Goal: Information Seeking & Learning: Learn about a topic

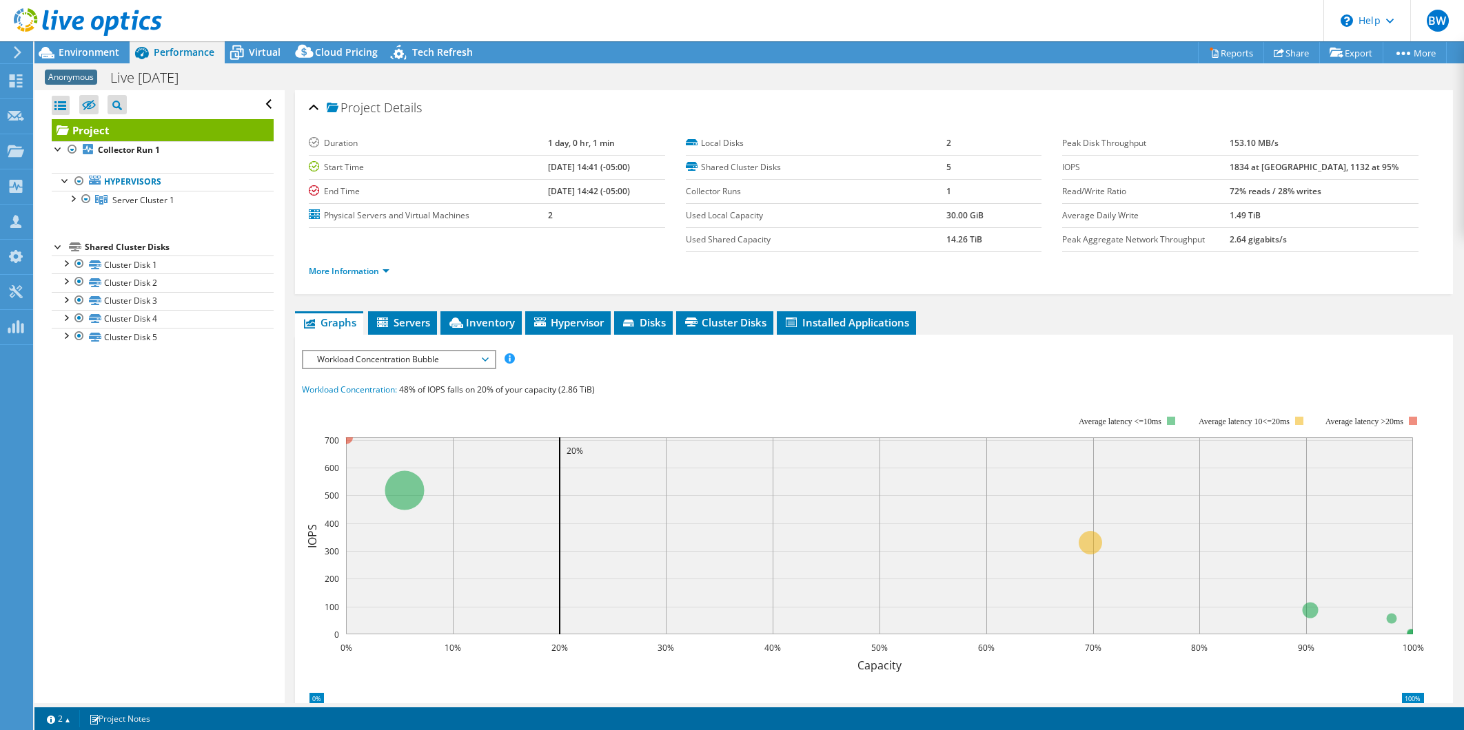
select select "USD"
click at [74, 201] on div at bounding box center [72, 198] width 14 height 14
click at [74, 200] on div at bounding box center [72, 198] width 14 height 14
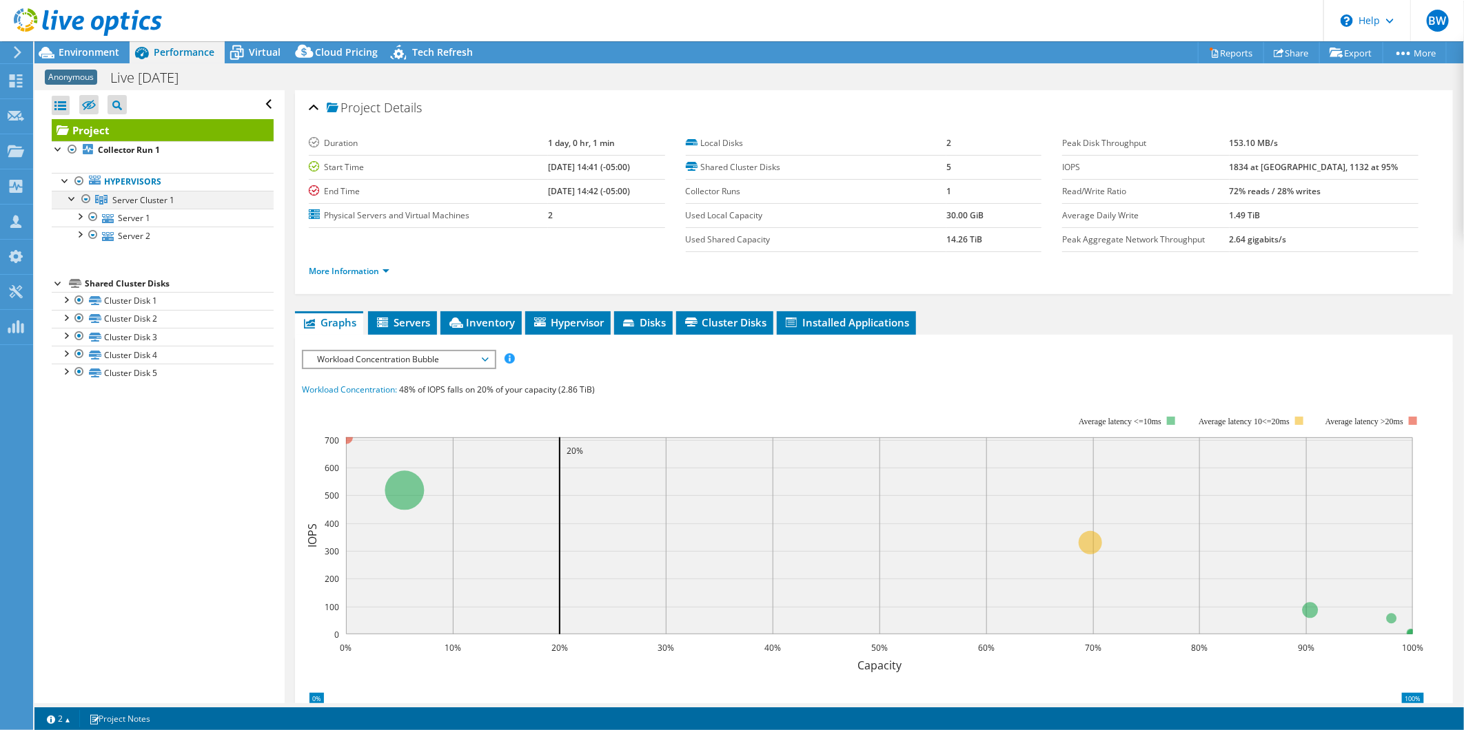
click at [74, 200] on div at bounding box center [72, 198] width 14 height 14
click at [388, 271] on link "More Information" at bounding box center [349, 271] width 81 height 12
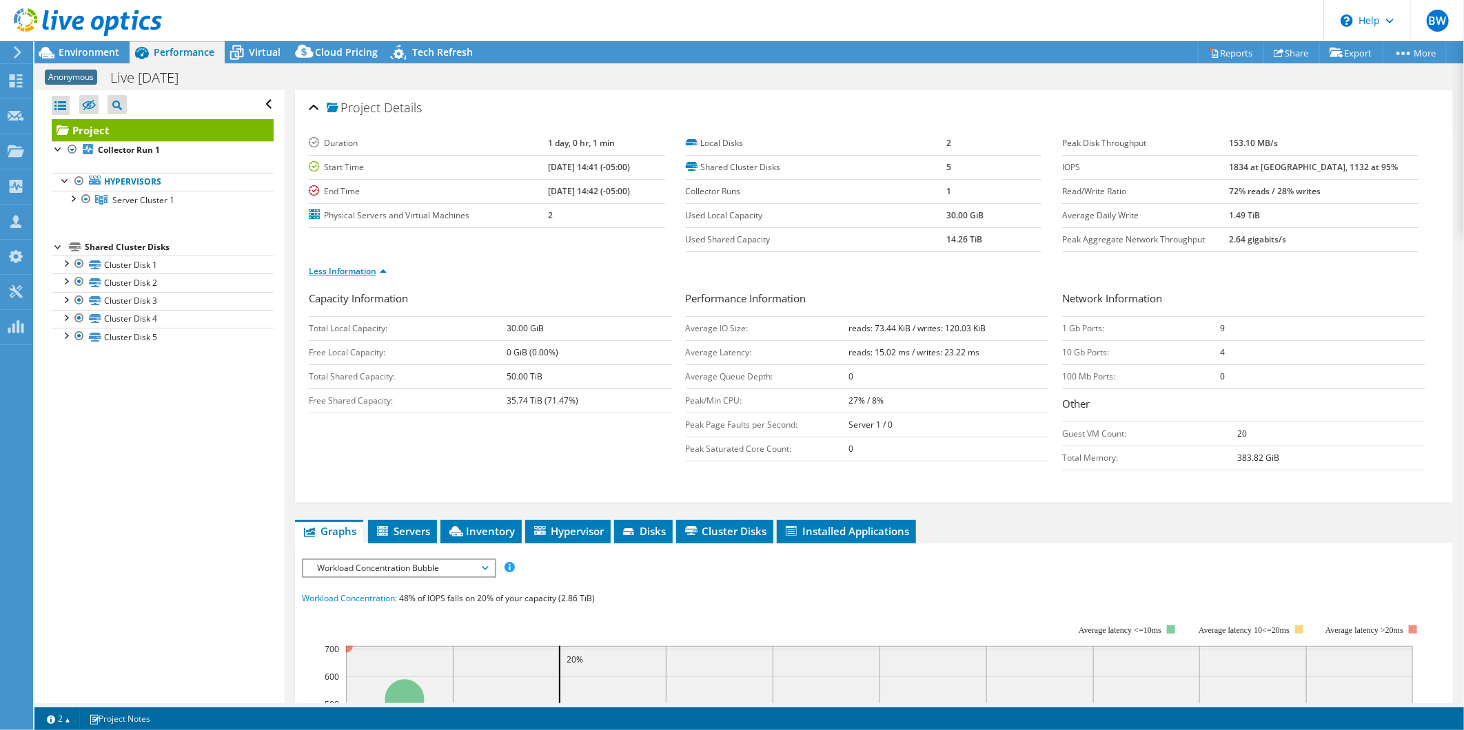
click at [380, 269] on link "Less Information" at bounding box center [348, 271] width 78 height 12
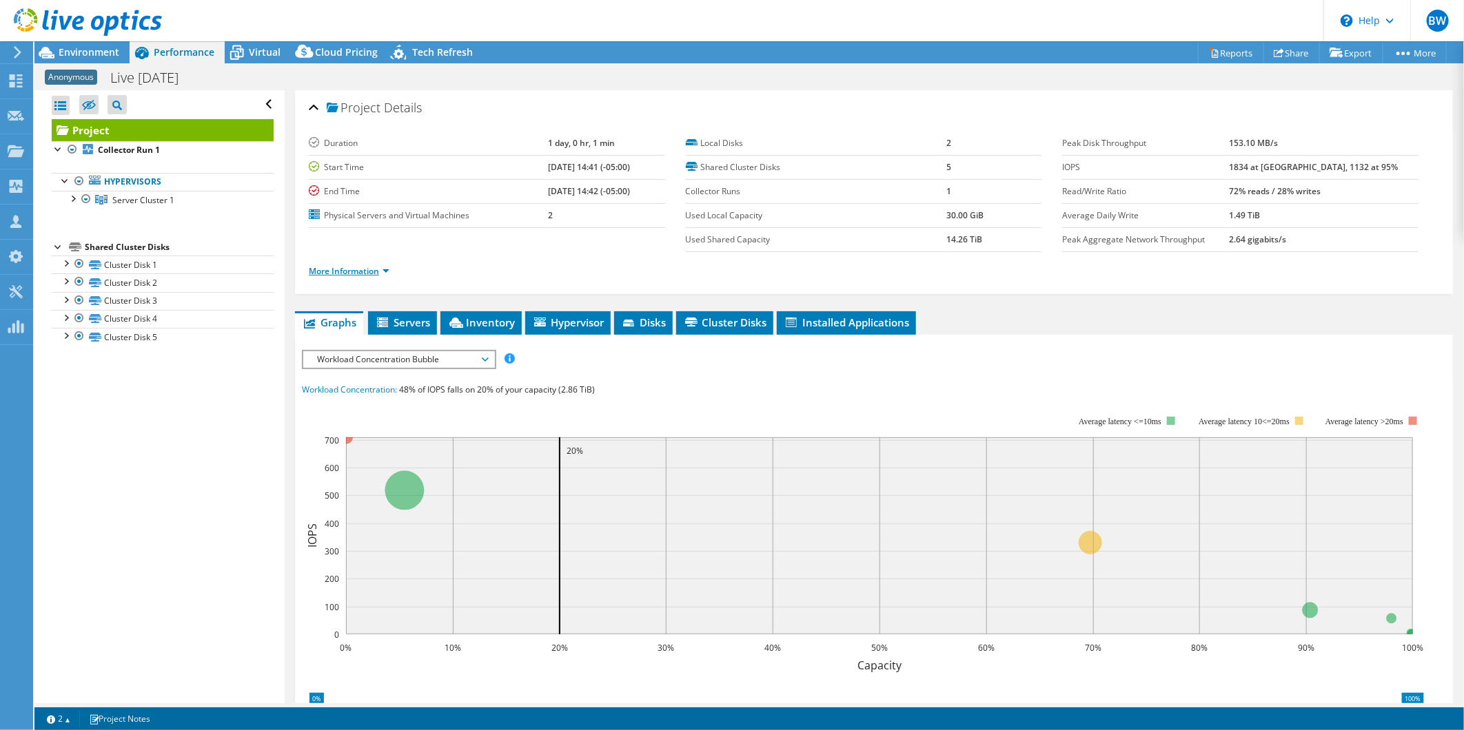
click at [387, 267] on link "More Information" at bounding box center [349, 271] width 81 height 12
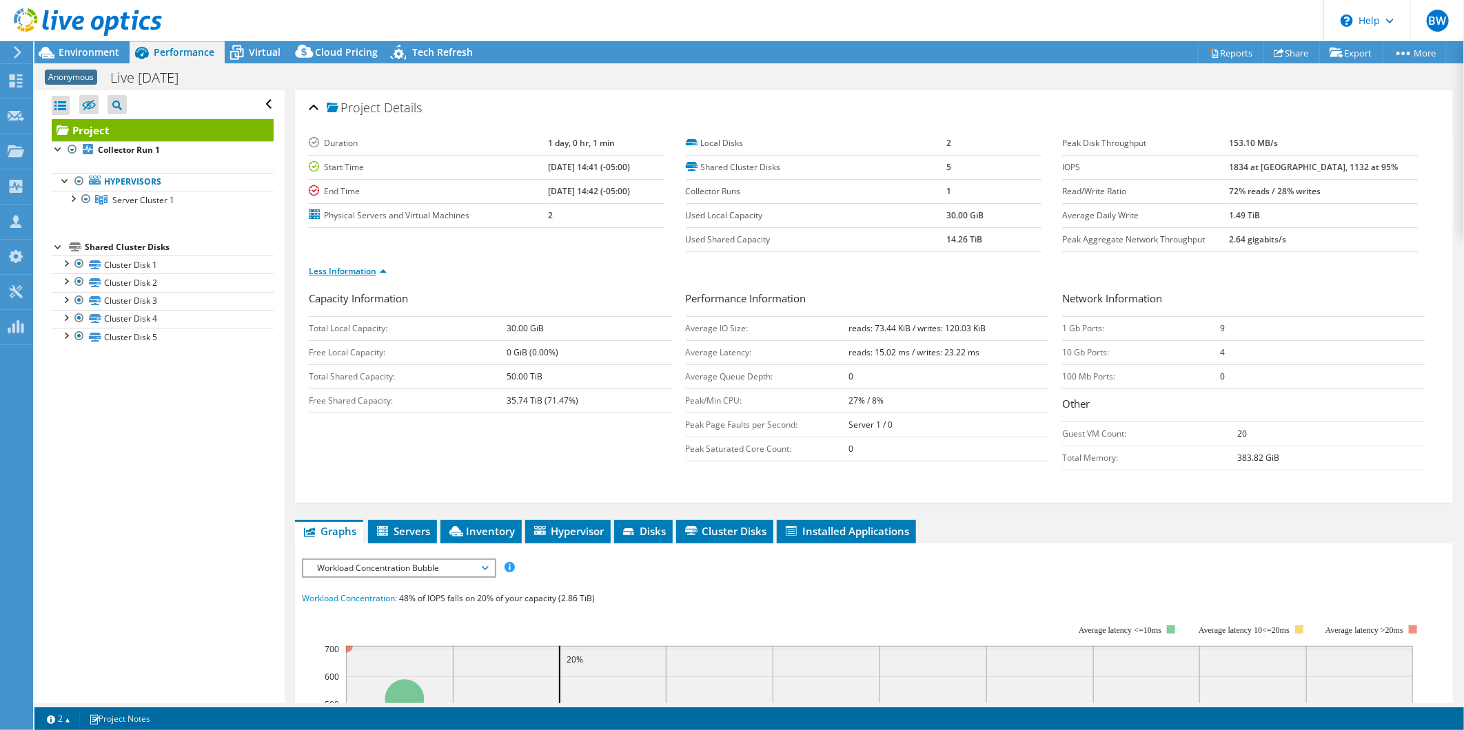
click at [382, 270] on link "Less Information" at bounding box center [348, 271] width 78 height 12
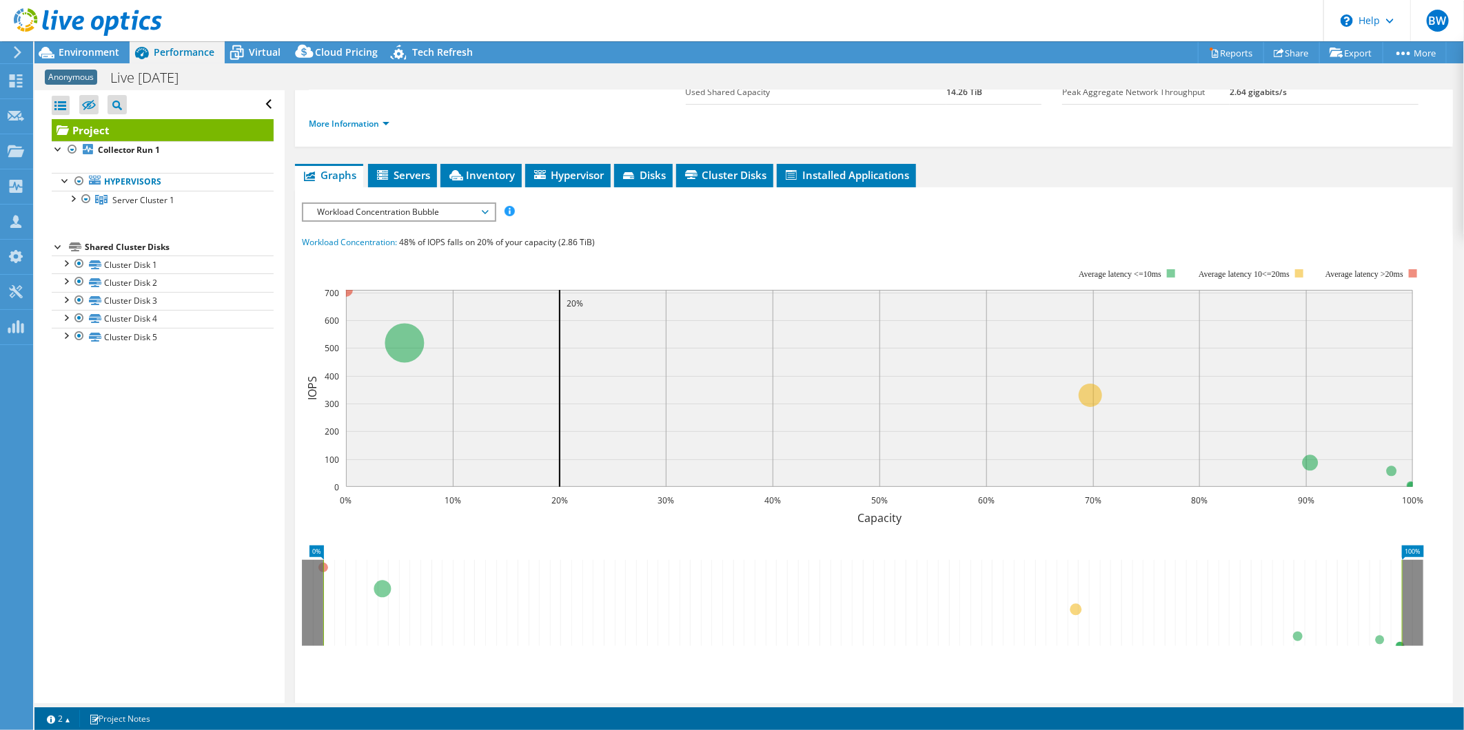
scroll to position [96, 0]
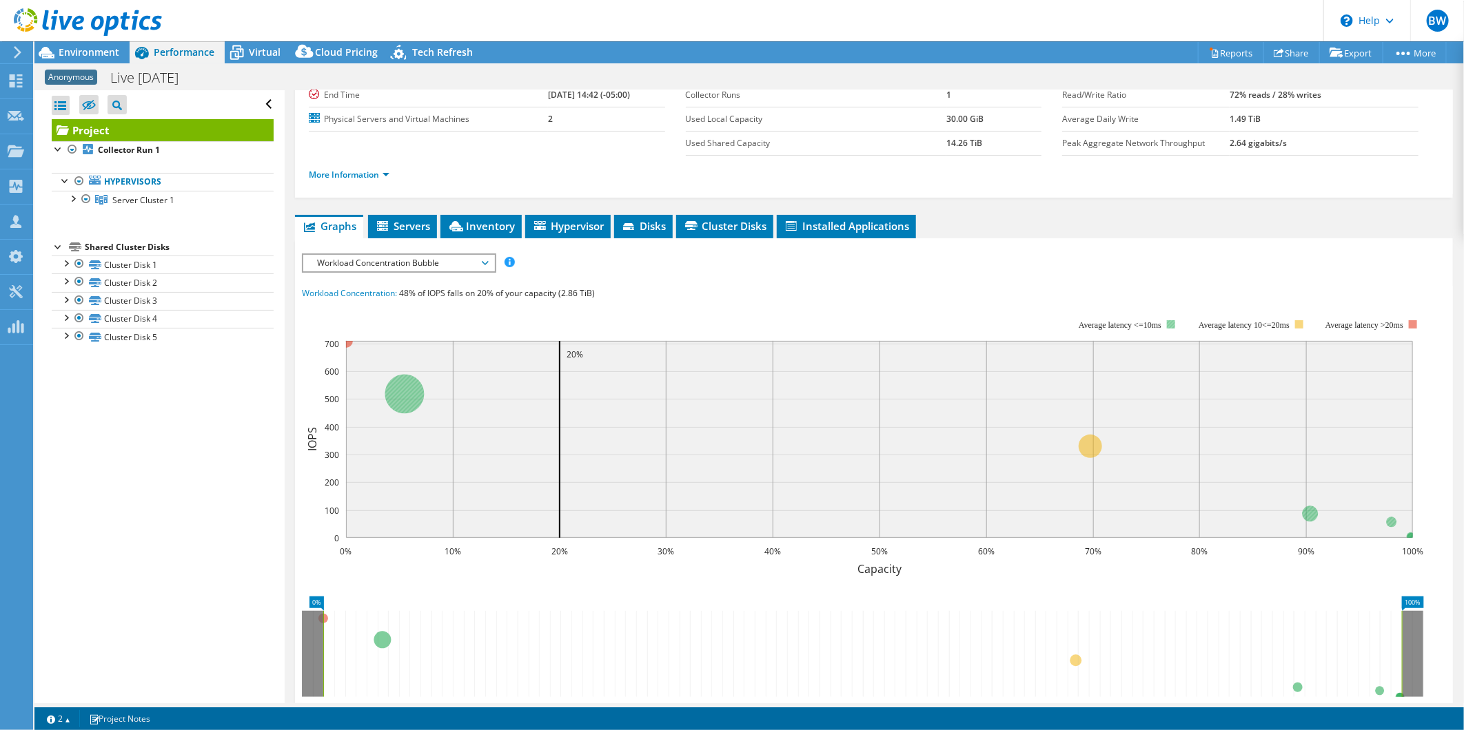
drag, startPoint x: 1072, startPoint y: 323, endPoint x: 1145, endPoint y: 324, distance: 73.1
click at [1145, 324] on tspan "Average latency <=10ms" at bounding box center [1119, 325] width 83 height 10
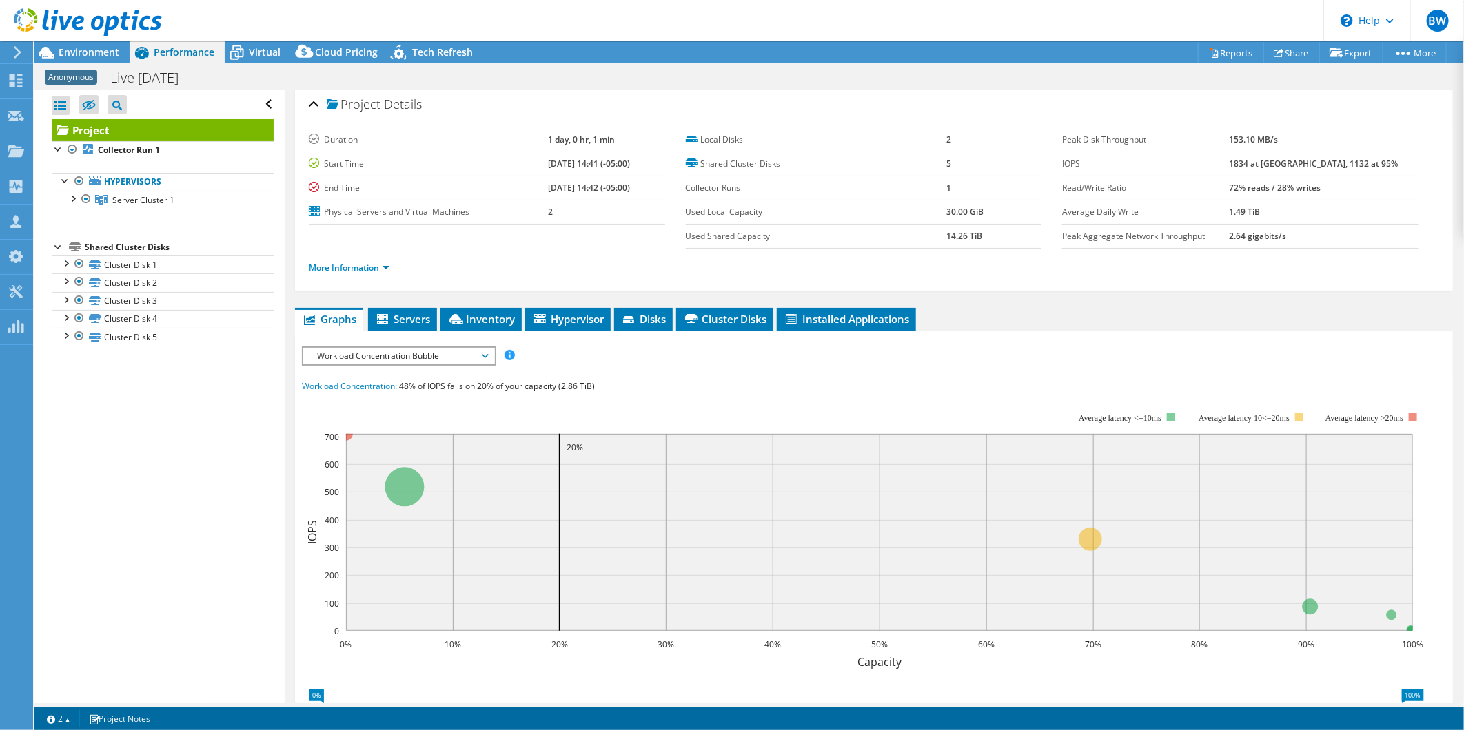
scroll to position [0, 0]
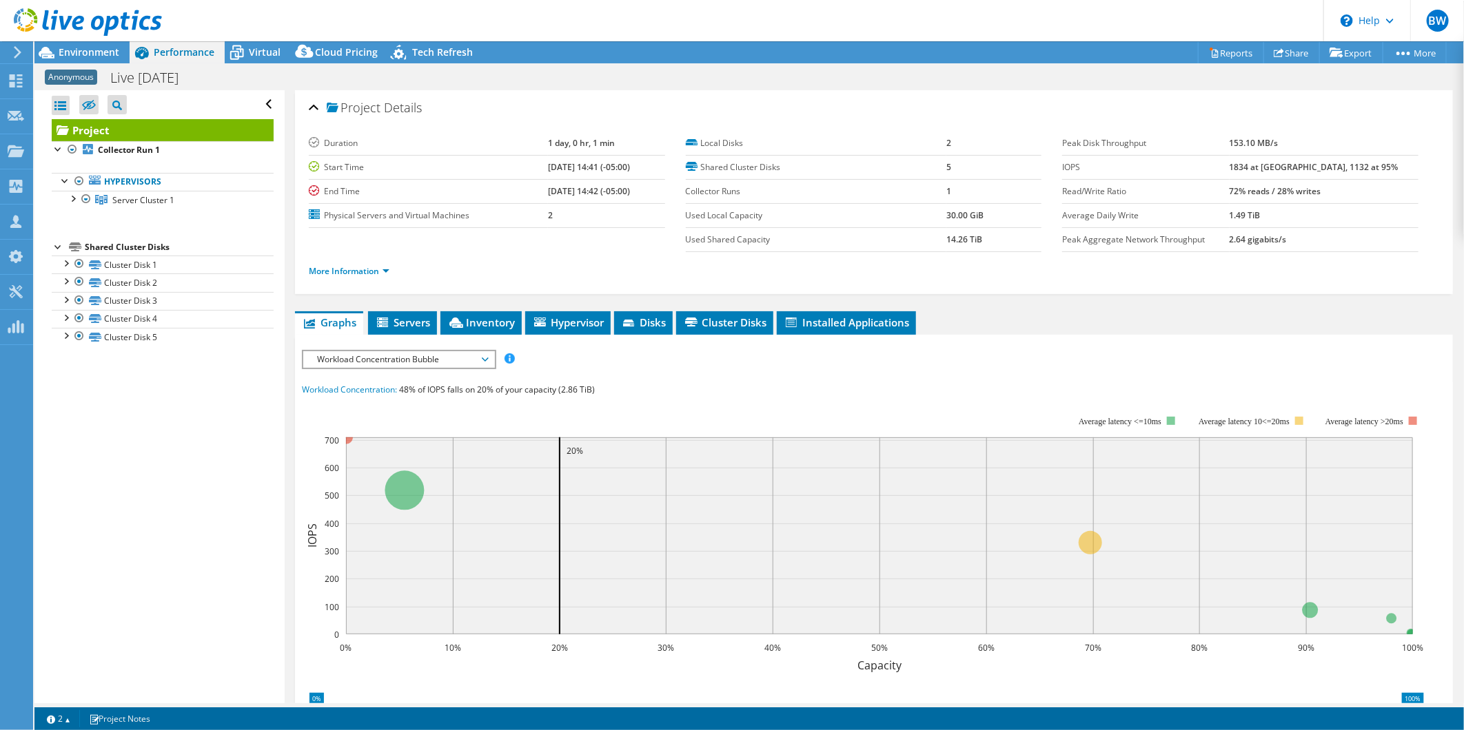
drag, startPoint x: 1374, startPoint y: 170, endPoint x: 1240, endPoint y: 170, distance: 133.7
click at [1240, 170] on tr "IOPS 1834 at [GEOGRAPHIC_DATA], 1132 at 95%" at bounding box center [1240, 167] width 356 height 24
click at [1229, 170] on label "IOPS" at bounding box center [1145, 168] width 167 height 14
drag, startPoint x: 1372, startPoint y: 163, endPoint x: 1236, endPoint y: 165, distance: 135.8
click at [1236, 165] on tr "IOPS 1834 at [GEOGRAPHIC_DATA], 1132 at 95%" at bounding box center [1240, 167] width 356 height 24
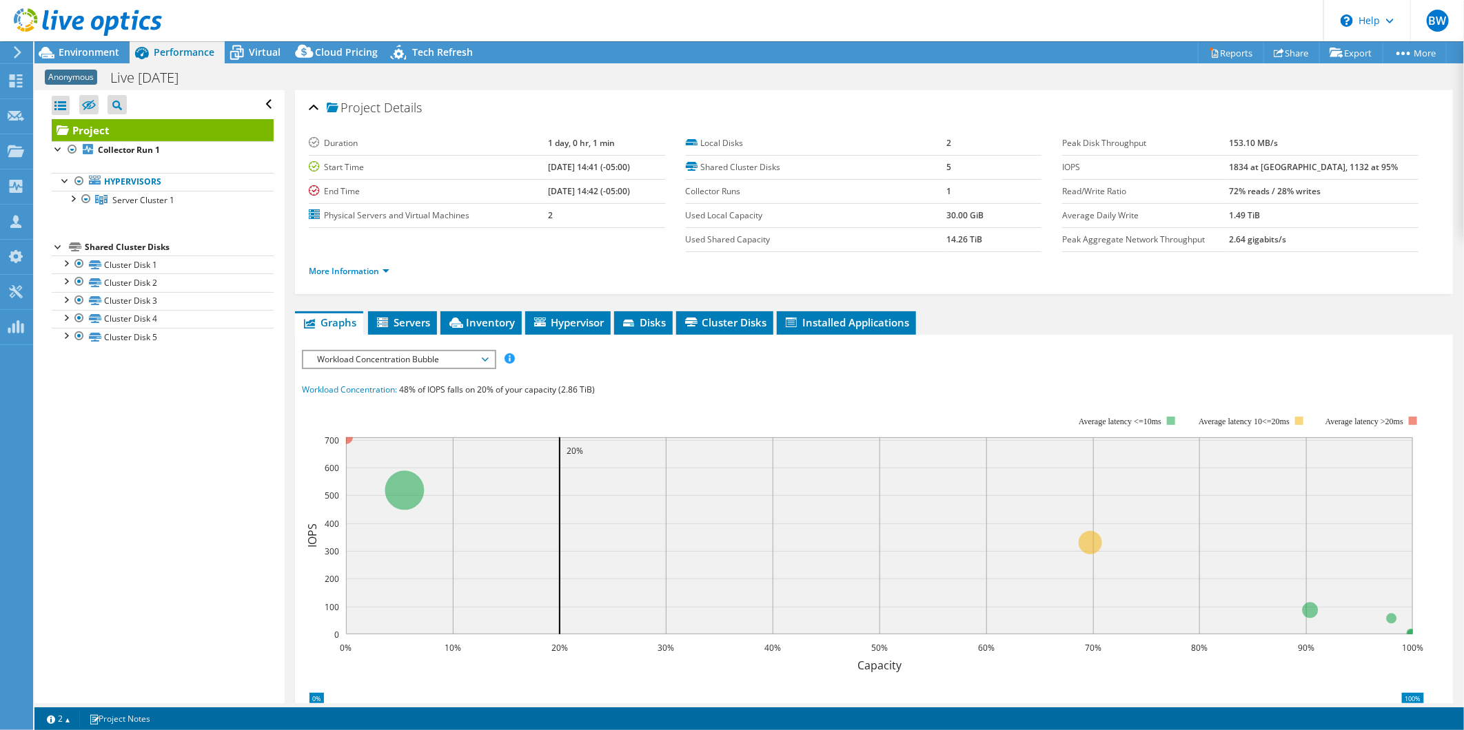
drag, startPoint x: 1236, startPoint y: 165, endPoint x: 1243, endPoint y: 167, distance: 7.2
click at [1229, 167] on label "IOPS" at bounding box center [1145, 168] width 167 height 14
drag, startPoint x: 1369, startPoint y: 171, endPoint x: 1218, endPoint y: 171, distance: 151.6
click at [1218, 171] on tr "IOPS 1834 at [GEOGRAPHIC_DATA], 1132 at 95%" at bounding box center [1240, 167] width 356 height 24
click at [1218, 171] on label "IOPS" at bounding box center [1145, 168] width 167 height 14
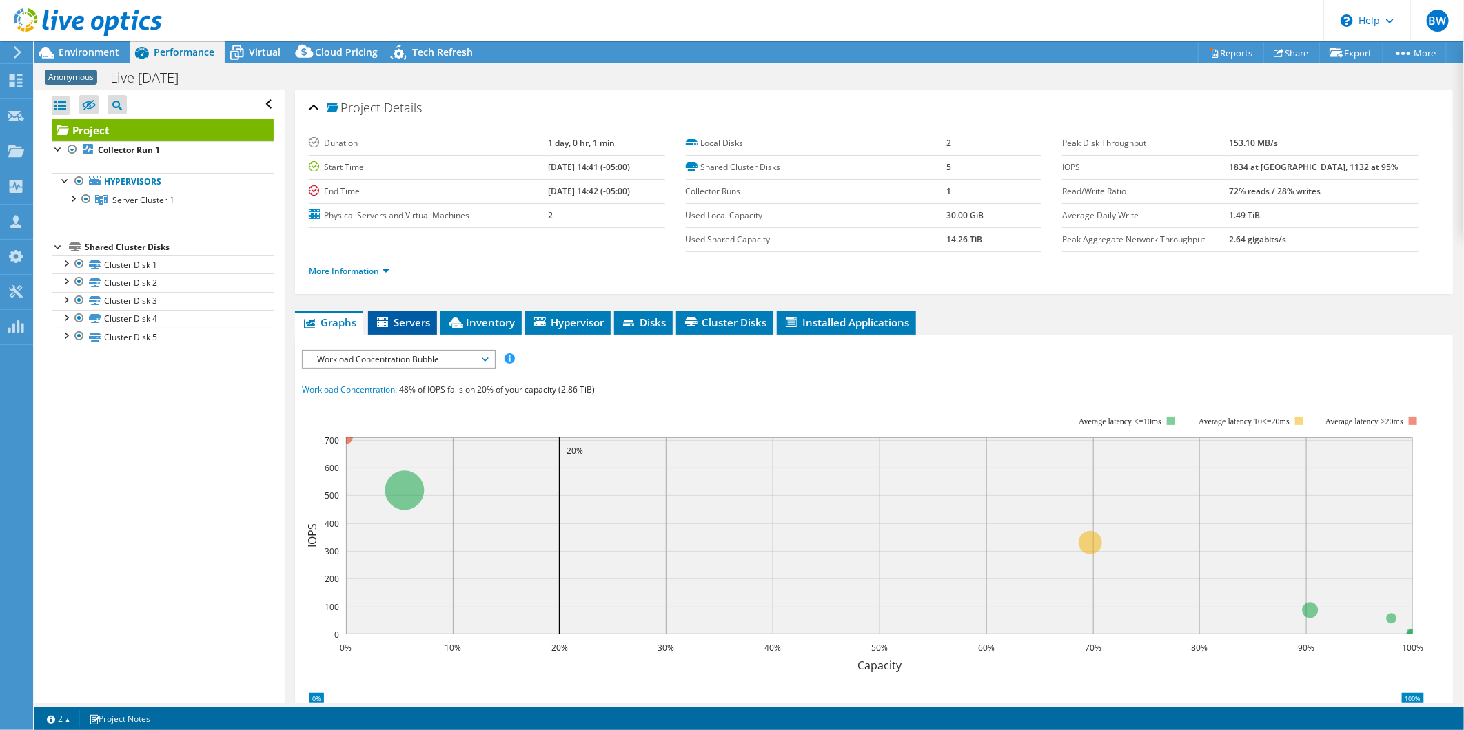
click at [407, 316] on span "Servers" at bounding box center [402, 323] width 55 height 14
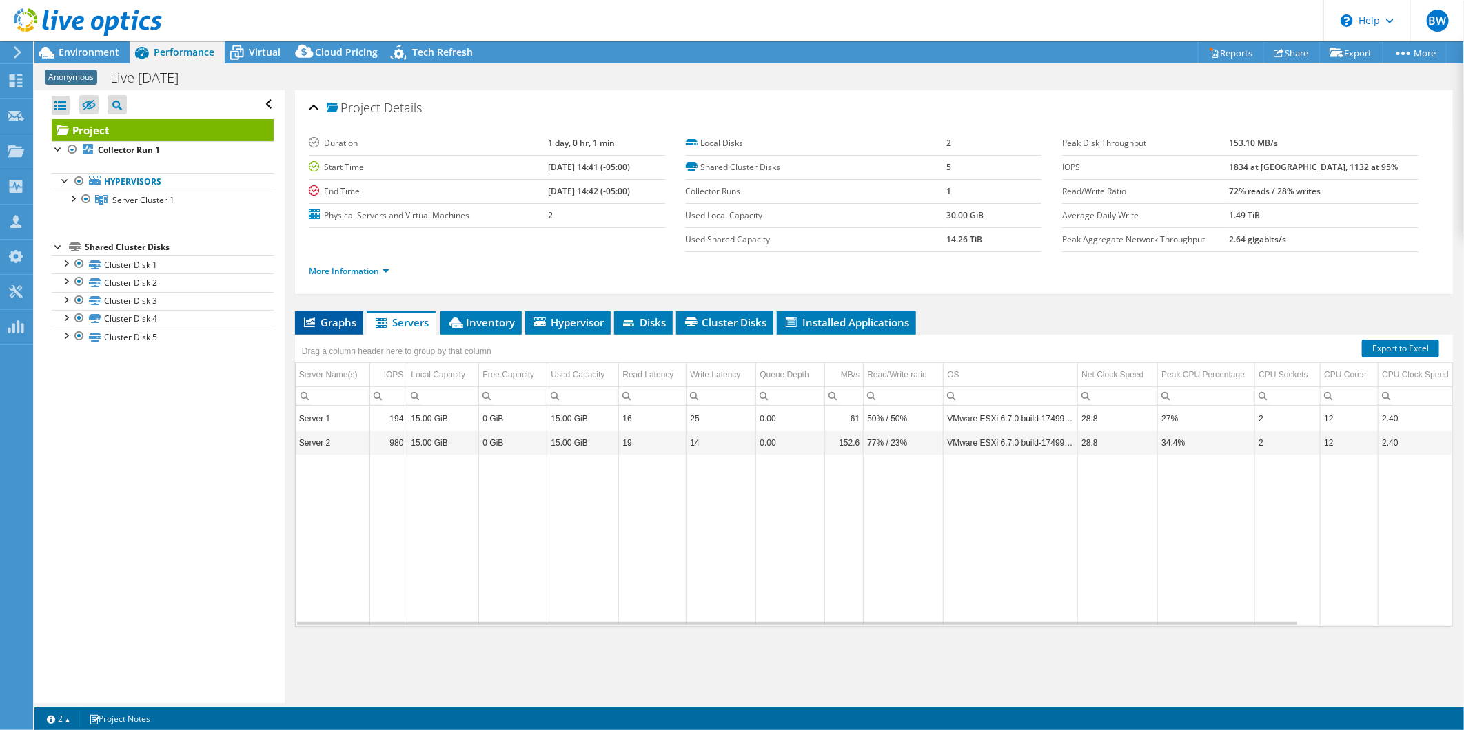
click at [313, 318] on icon at bounding box center [309, 323] width 11 height 10
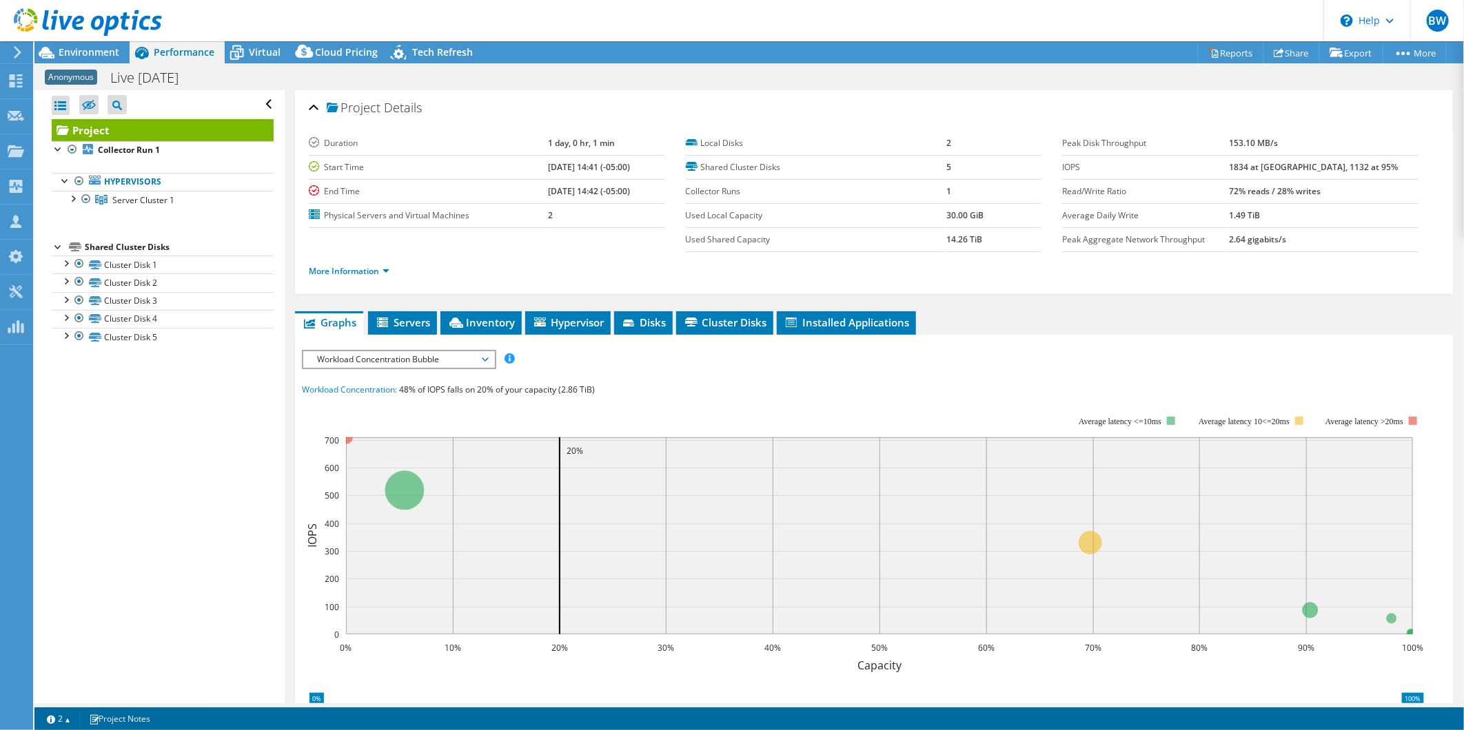
click at [478, 353] on span "Workload Concentration Bubble" at bounding box center [398, 359] width 177 height 17
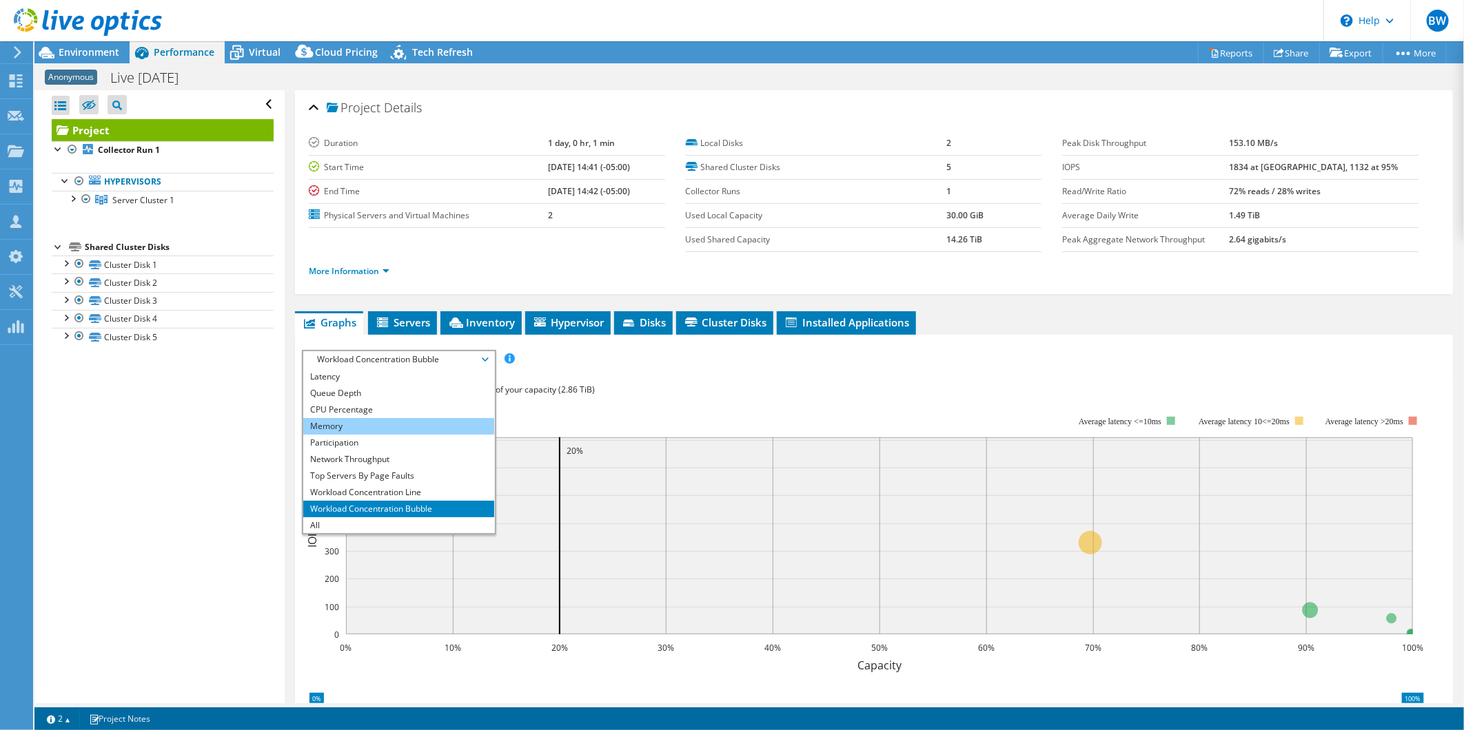
drag, startPoint x: 374, startPoint y: 431, endPoint x: 374, endPoint y: 422, distance: 8.3
click at [374, 429] on li "Memory" at bounding box center [398, 426] width 191 height 17
